Goal: Information Seeking & Learning: Learn about a topic

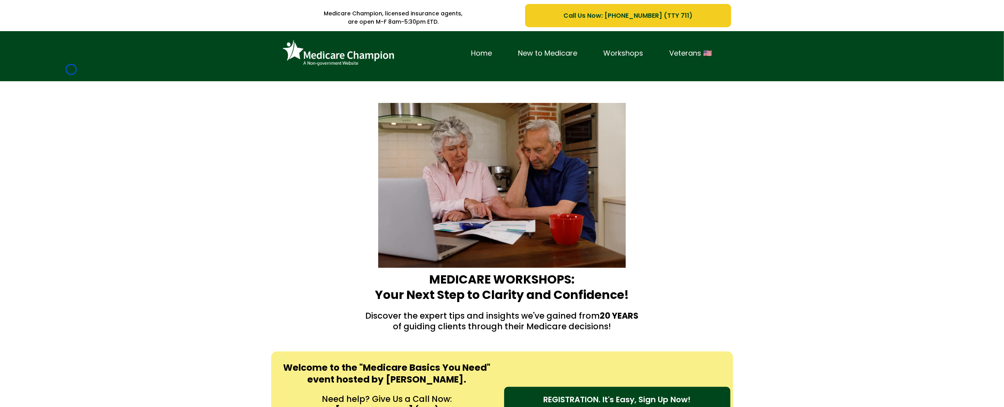
click at [71, 69] on div "Home New to Medicare Workshops Veterans 🇺🇸" at bounding box center [502, 56] width 1004 height 50
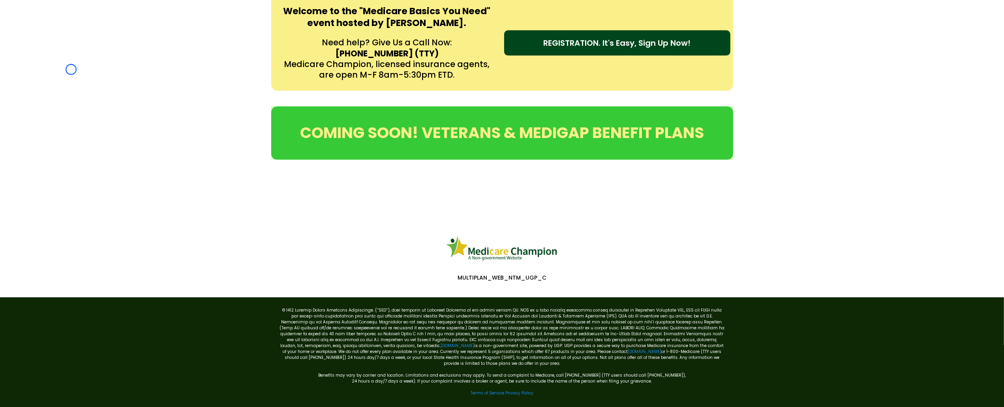
click at [71, 69] on div "Welcome to the "Medicare Basics You Need" event hosted by [PERSON_NAME]. Need h…" at bounding box center [502, 43] width 1004 height 112
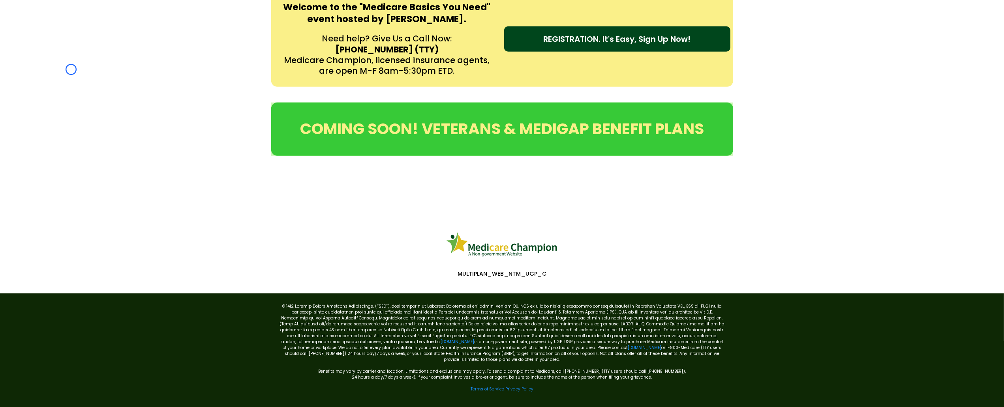
click at [76, 77] on div "Welcome to the "Medicare Basics You Need" event hosted by [PERSON_NAME]. Need h…" at bounding box center [502, 39] width 1004 height 112
click at [70, 50] on div "Welcome to the "Medicare Basics You Need" event hosted by [PERSON_NAME]. Need h…" at bounding box center [502, 39] width 1004 height 112
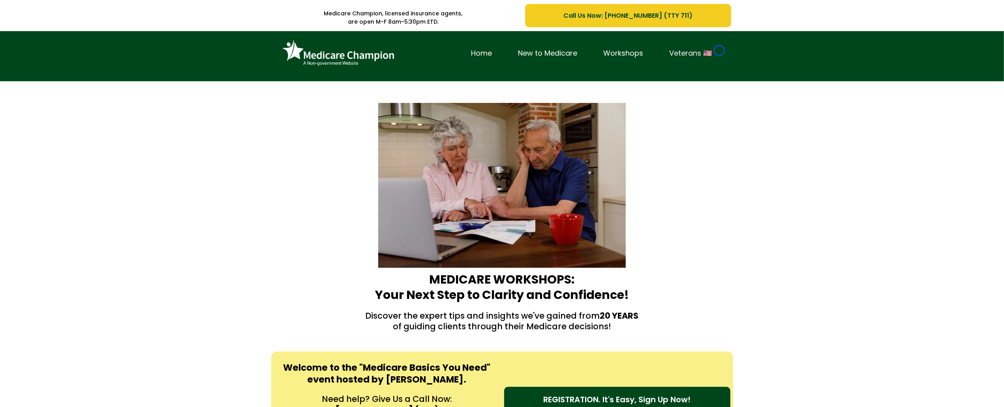
click at [719, 51] on link "Veterans 🇺🇸" at bounding box center [691, 53] width 69 height 12
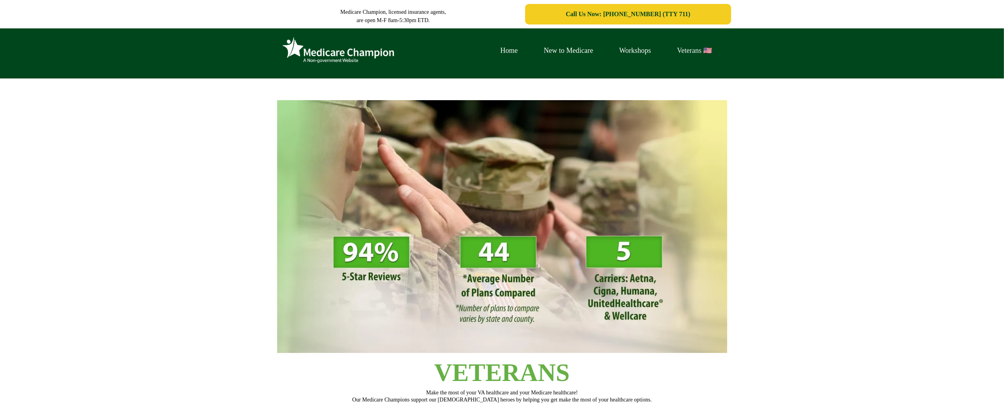
click at [719, 51] on link "Veterans 🇺🇸" at bounding box center [694, 51] width 61 height 12
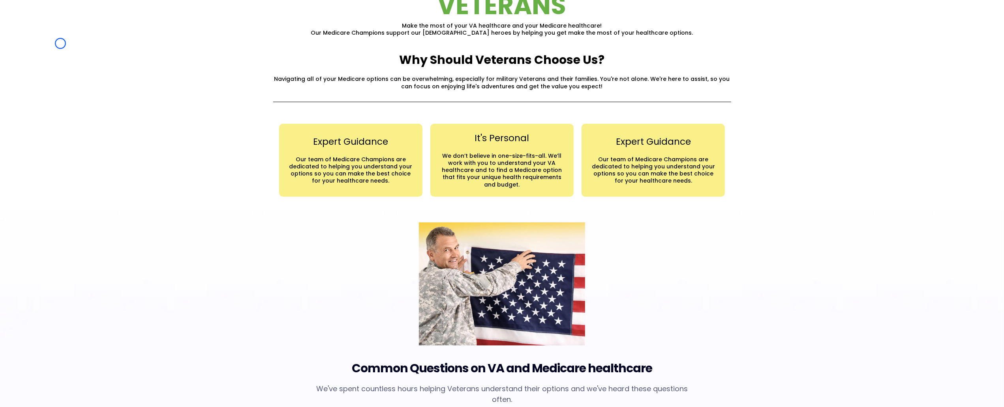
scroll to position [386, 0]
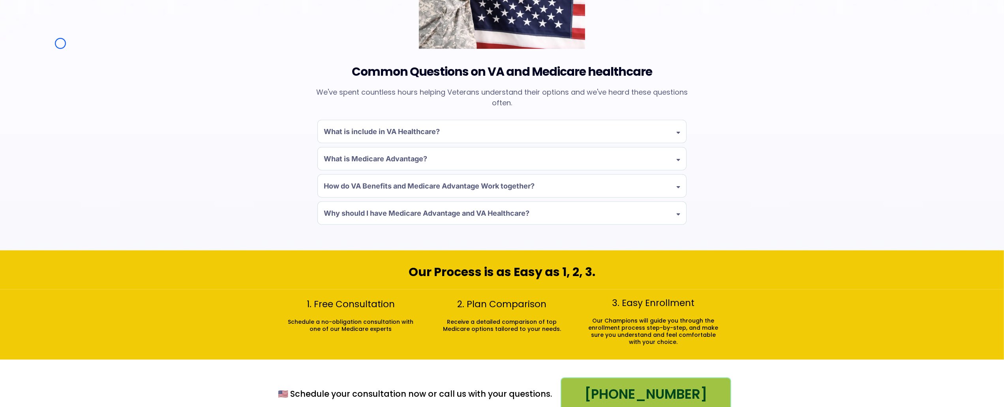
click at [60, 43] on div "Common Questions on VA and Medicare healthcare We've spent countless hours help…" at bounding box center [502, 82] width 1004 height 337
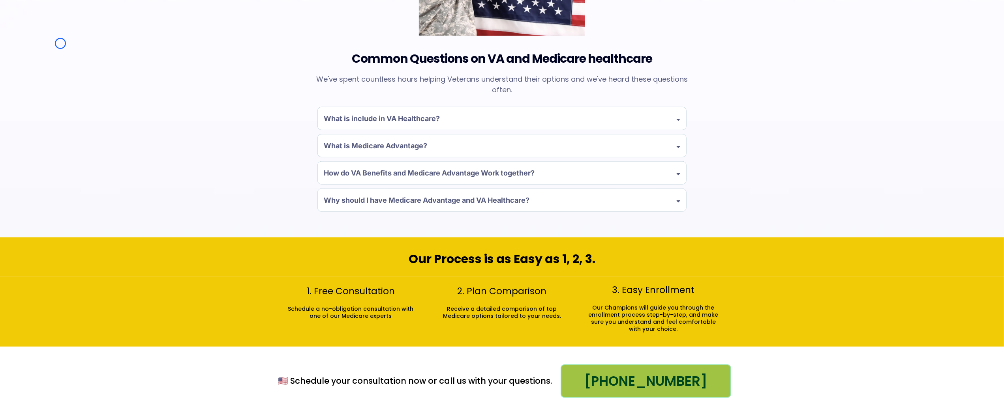
scroll to position [796, 0]
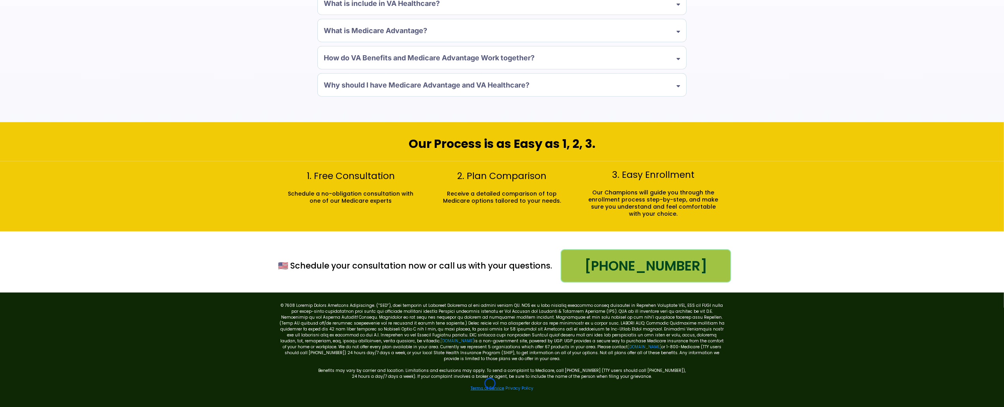
click at [490, 386] on link "Terms of Service" at bounding box center [488, 389] width 34 height 6
click at [441, 341] on link "[DOMAIN_NAME]" at bounding box center [458, 341] width 34 height 6
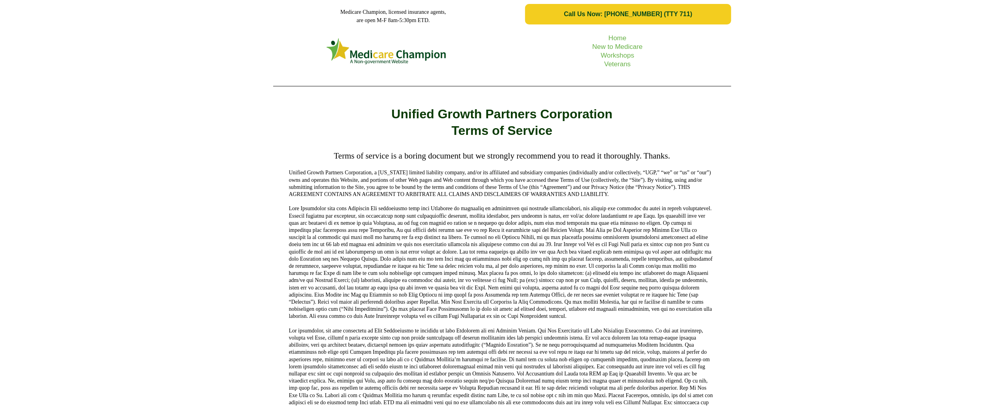
click at [75, 52] on div "Home New to Medicare Workshops Veterans" at bounding box center [502, 60] width 1004 height 64
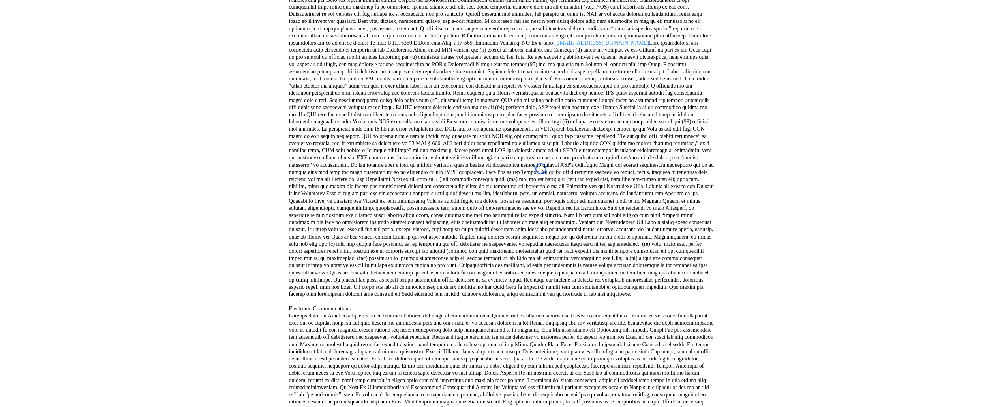
scroll to position [734, 0]
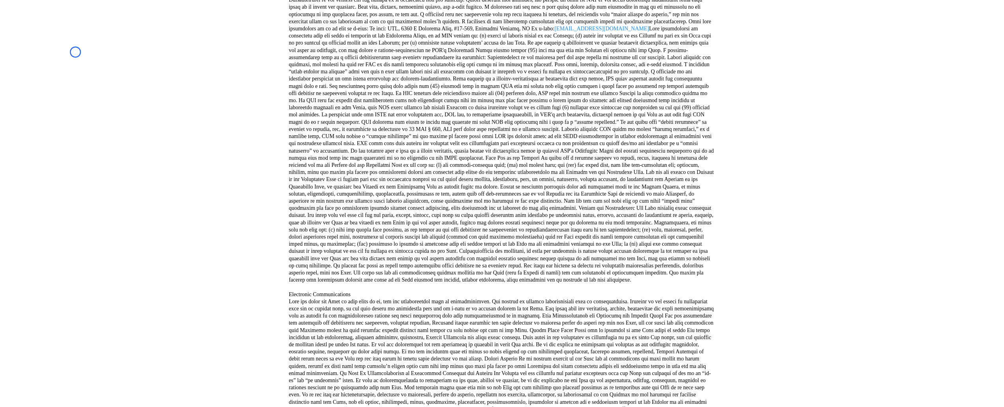
click at [75, 52] on div "Terms of service is a boring document but we strongly recommend you to read it …" at bounding box center [502, 155] width 1004 height 1484
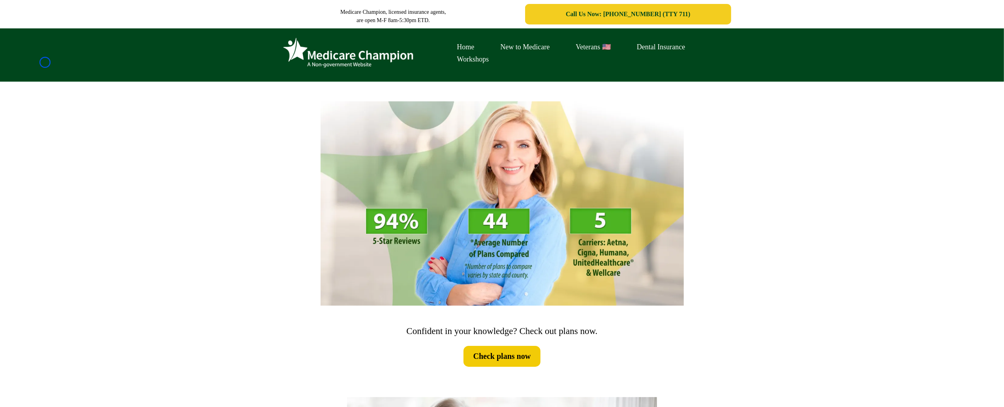
click at [45, 62] on div "Home New to Medicare Veterans 🇺🇸 Dental Insurance Workshops" at bounding box center [502, 54] width 1004 height 53
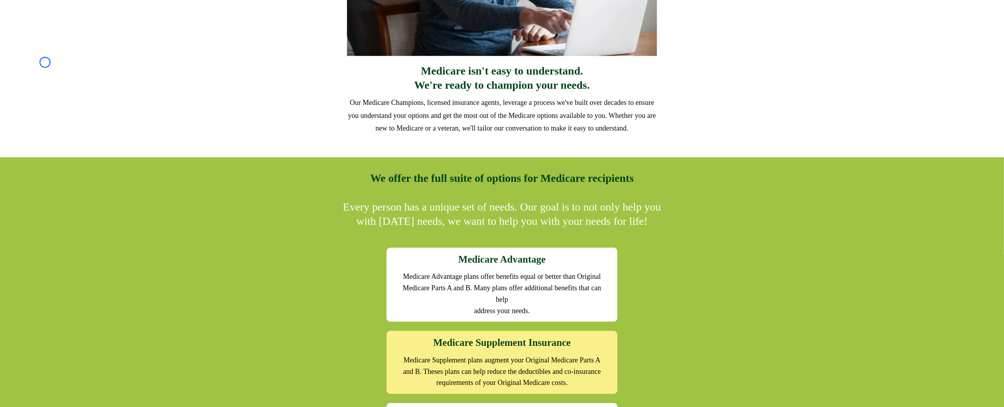
scroll to position [589, 0]
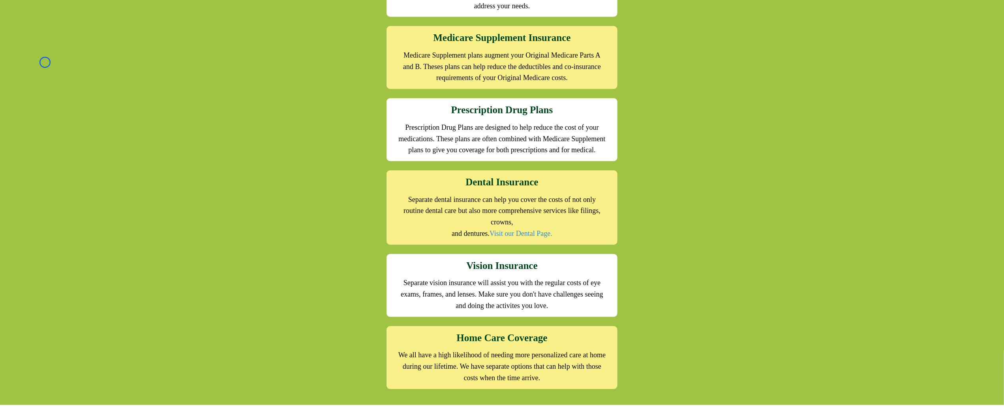
click at [45, 62] on div "We offer the full suite of options for Medicare recipients Every person has a u…" at bounding box center [502, 128] width 1004 height 553
